Goal: Task Accomplishment & Management: Complete application form

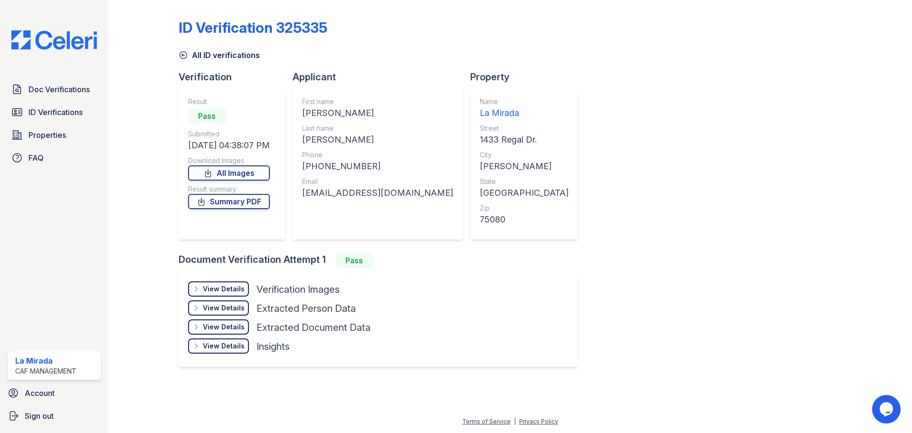
click at [183, 54] on icon at bounding box center [183, 54] width 9 height 9
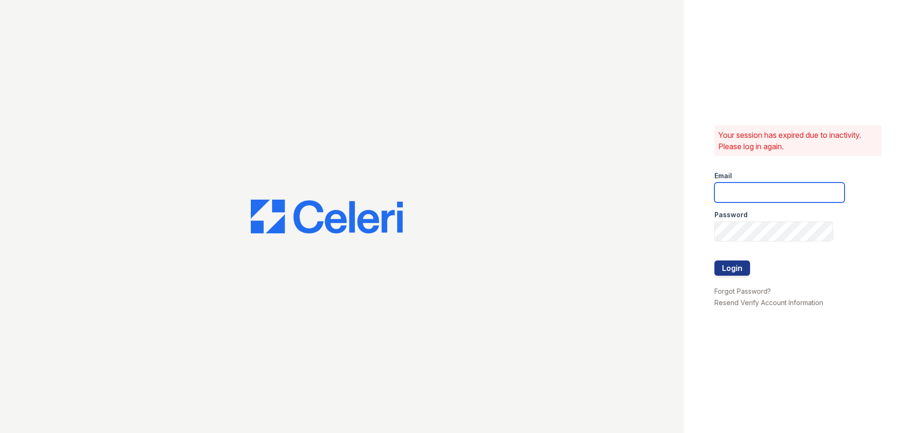
type input "[EMAIL_ADDRESS][DOMAIN_NAME]"
click at [742, 268] on button "Login" at bounding box center [732, 267] width 36 height 15
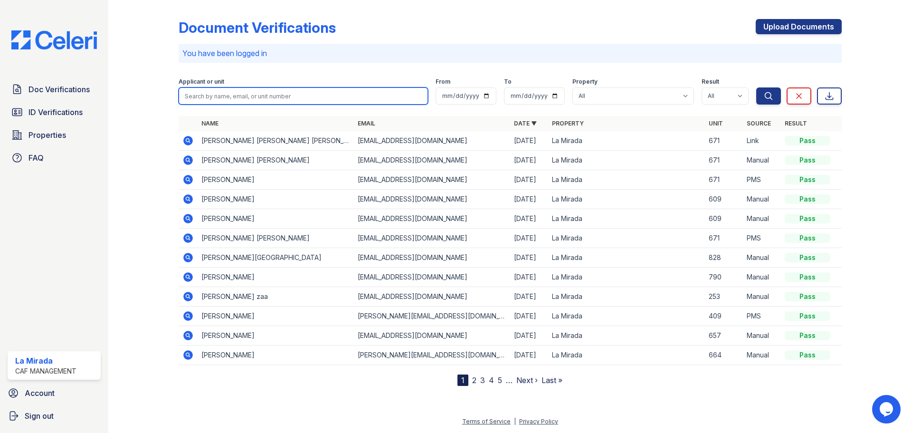
click at [288, 91] on input "search" at bounding box center [303, 95] width 249 height 17
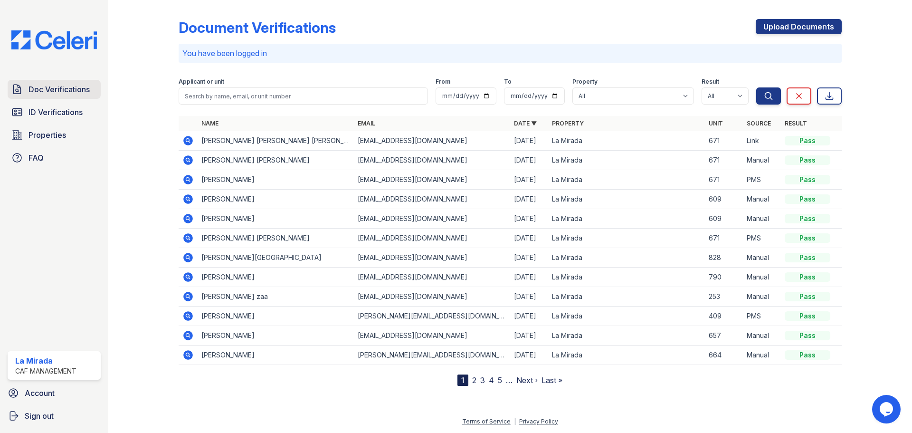
click at [76, 83] on link "Doc Verifications" at bounding box center [54, 89] width 93 height 19
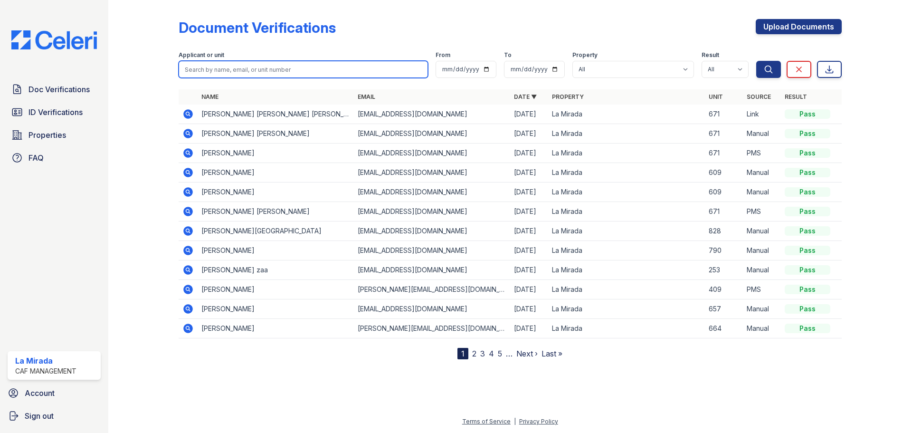
click at [254, 64] on input "search" at bounding box center [303, 69] width 249 height 17
type input "[PERSON_NAME]"
click at [756, 61] on button "Search" at bounding box center [768, 69] width 25 height 17
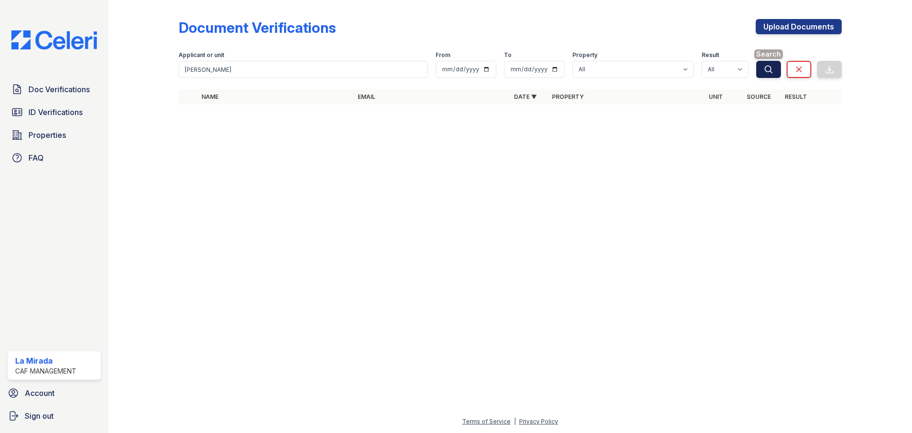
click at [774, 65] on button "Search" at bounding box center [768, 69] width 25 height 17
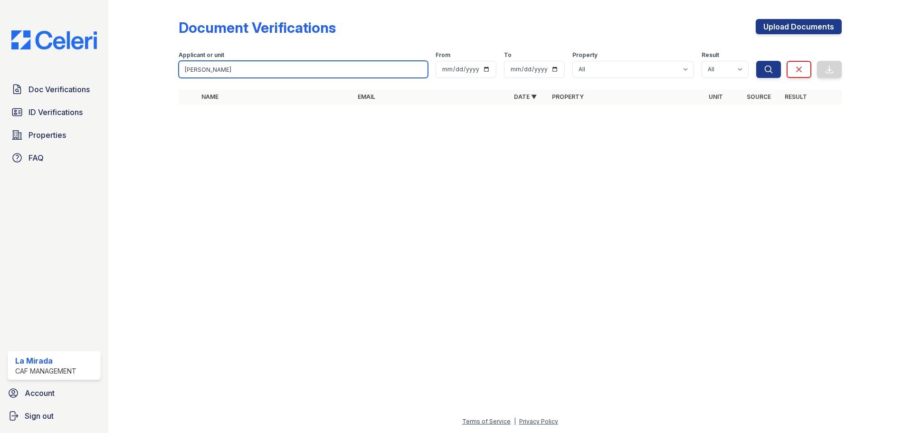
drag, startPoint x: 246, startPoint y: 72, endPoint x: 138, endPoint y: 85, distance: 109.0
click at [138, 85] on div "Document Verifications Upload Documents Filter Applicant or unit [PERSON_NAME] …" at bounding box center [509, 64] width 773 height 129
type input "[PERSON_NAME]"
click at [756, 61] on button "Search" at bounding box center [768, 69] width 25 height 17
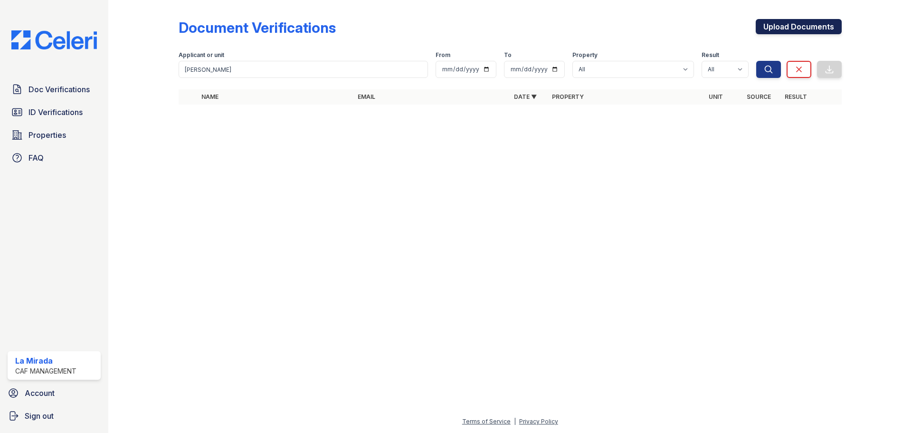
click at [778, 32] on link "Upload Documents" at bounding box center [799, 26] width 86 height 15
